Goal: Transaction & Acquisition: Purchase product/service

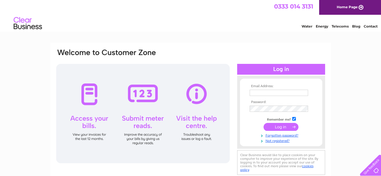
type input "[EMAIL_ADDRESS][DOMAIN_NAME]"
click at [278, 126] on input "submit" at bounding box center [281, 127] width 35 height 8
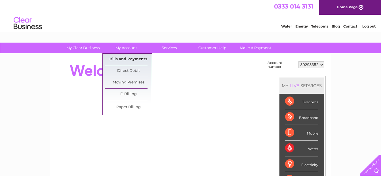
click at [127, 58] on link "Bills and Payments" at bounding box center [128, 59] width 47 height 11
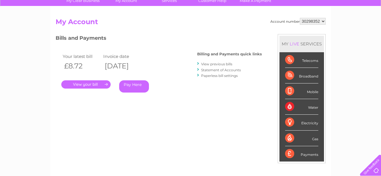
scroll to position [57, 0]
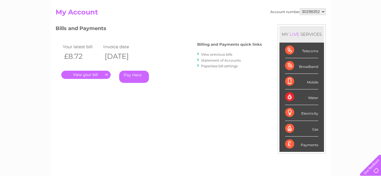
click at [97, 73] on link "." at bounding box center [85, 75] width 49 height 8
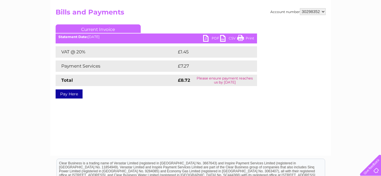
scroll to position [85, 0]
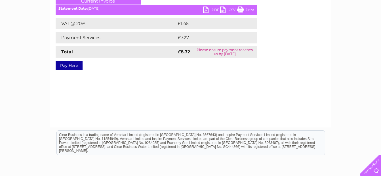
click at [69, 64] on link "Pay Here" at bounding box center [69, 65] width 27 height 9
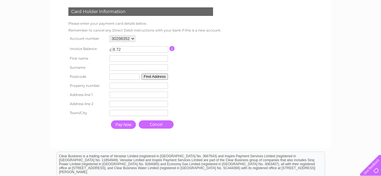
scroll to position [57, 0]
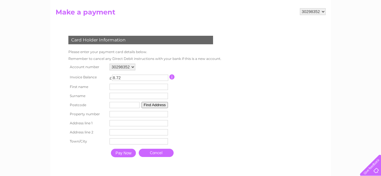
click at [172, 77] on input "button" at bounding box center [171, 76] width 5 height 5
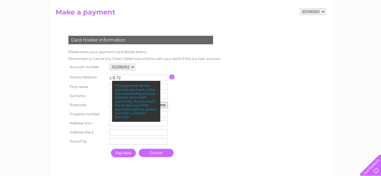
click at [216, 78] on td at bounding box center [194, 77] width 51 height 11
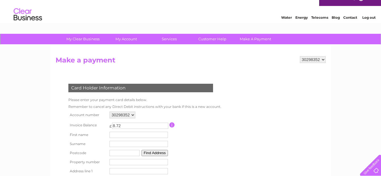
scroll to position [0, 0]
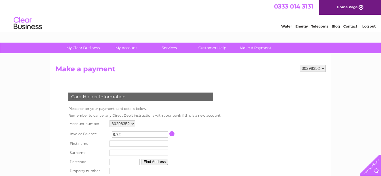
click at [370, 26] on link "Log out" at bounding box center [368, 26] width 13 height 4
